Goal: Complete application form: Complete application form

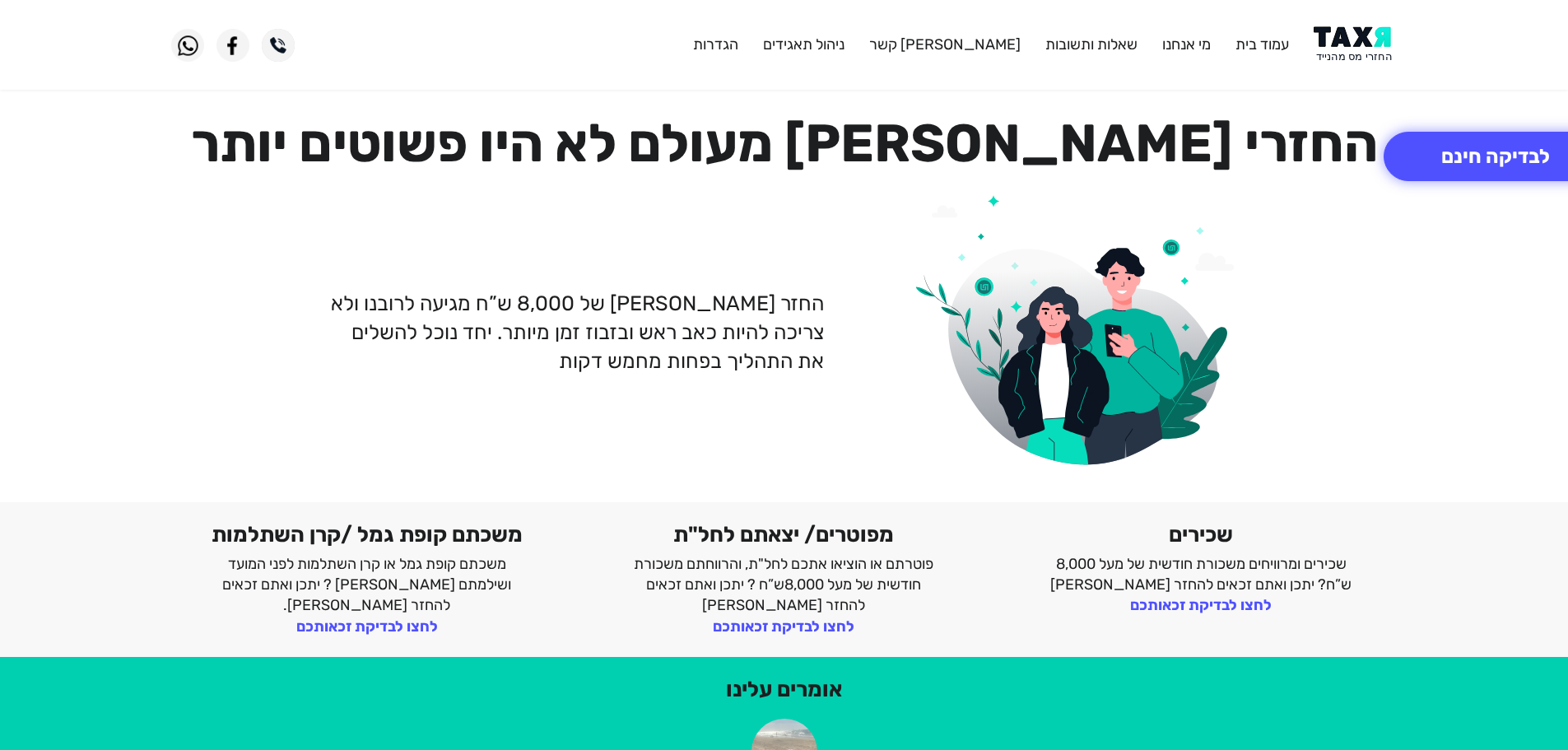
click at [1365, 50] on img at bounding box center [1355, 45] width 83 height 37
click at [1375, 36] on img at bounding box center [1355, 45] width 83 height 37
click at [1350, 47] on img at bounding box center [1355, 45] width 83 height 37
click at [1343, 19] on header "עמוד בית מי אנחנו שאלות ותשובות צור קשר ניהול תאגידים הגדרות" at bounding box center [784, 45] width 1568 height 90
click at [1360, 37] on img at bounding box center [1355, 45] width 83 height 37
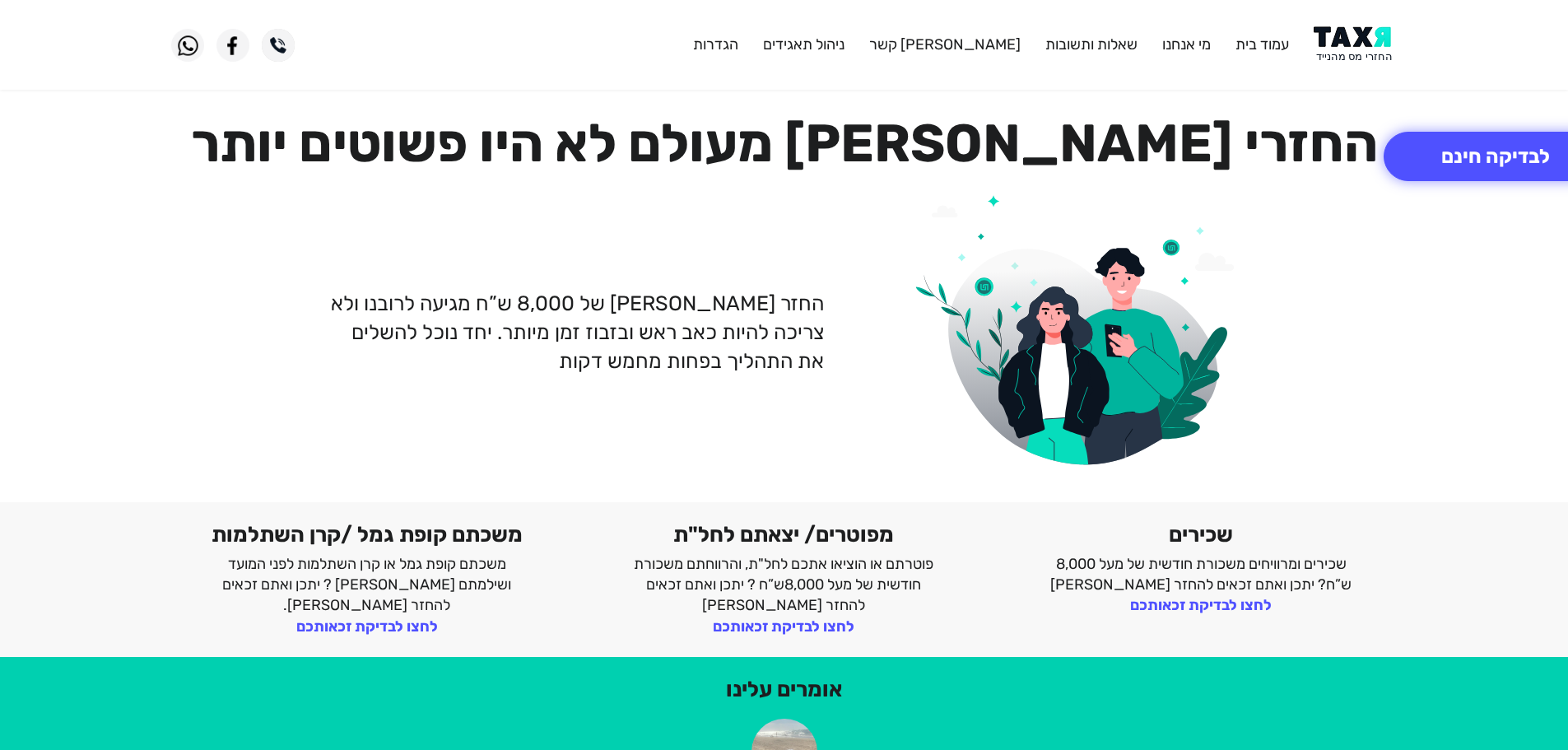
click at [1369, 41] on img at bounding box center [1355, 45] width 83 height 37
click at [1369, 45] on img at bounding box center [1355, 45] width 83 height 37
click at [1352, 41] on img at bounding box center [1355, 45] width 83 height 37
click at [1371, 40] on img at bounding box center [1355, 45] width 83 height 37
click at [1339, 45] on img at bounding box center [1355, 45] width 83 height 37
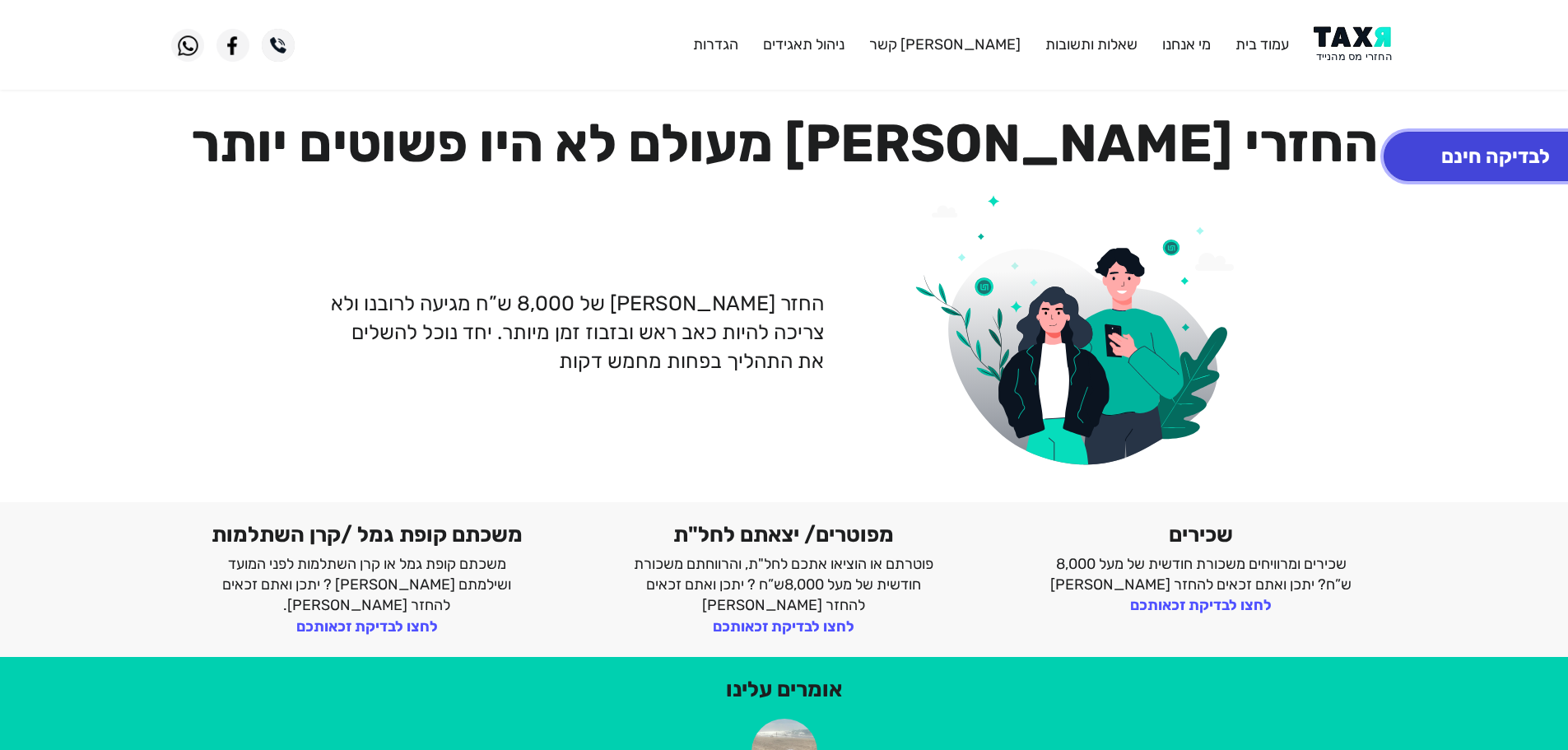
click at [1433, 156] on button "לבדיקה חינם" at bounding box center [1495, 156] width 224 height 49
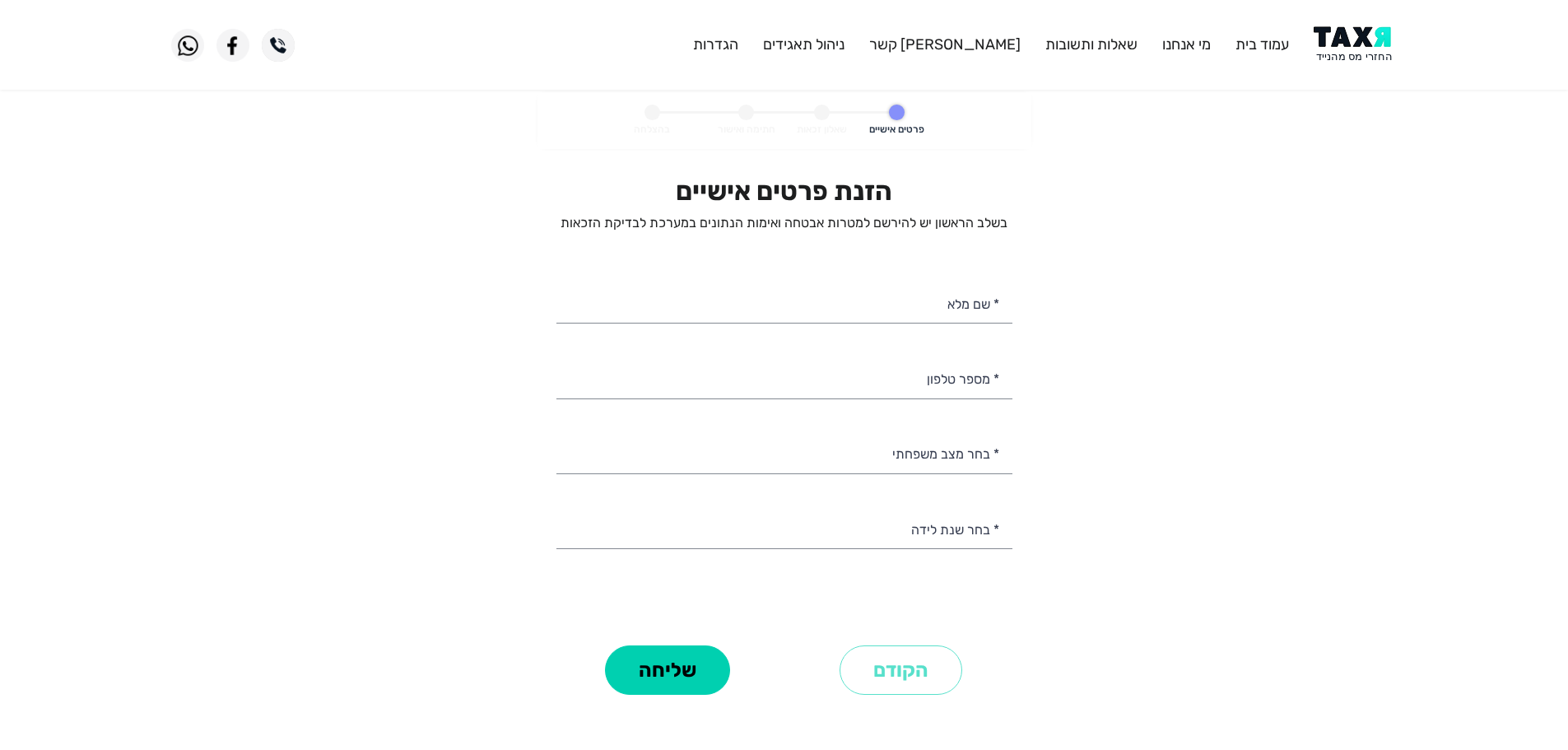
select select
click at [929, 378] on input "* מספר טלפון" at bounding box center [784, 378] width 456 height 42
